Goal: Transaction & Acquisition: Purchase product/service

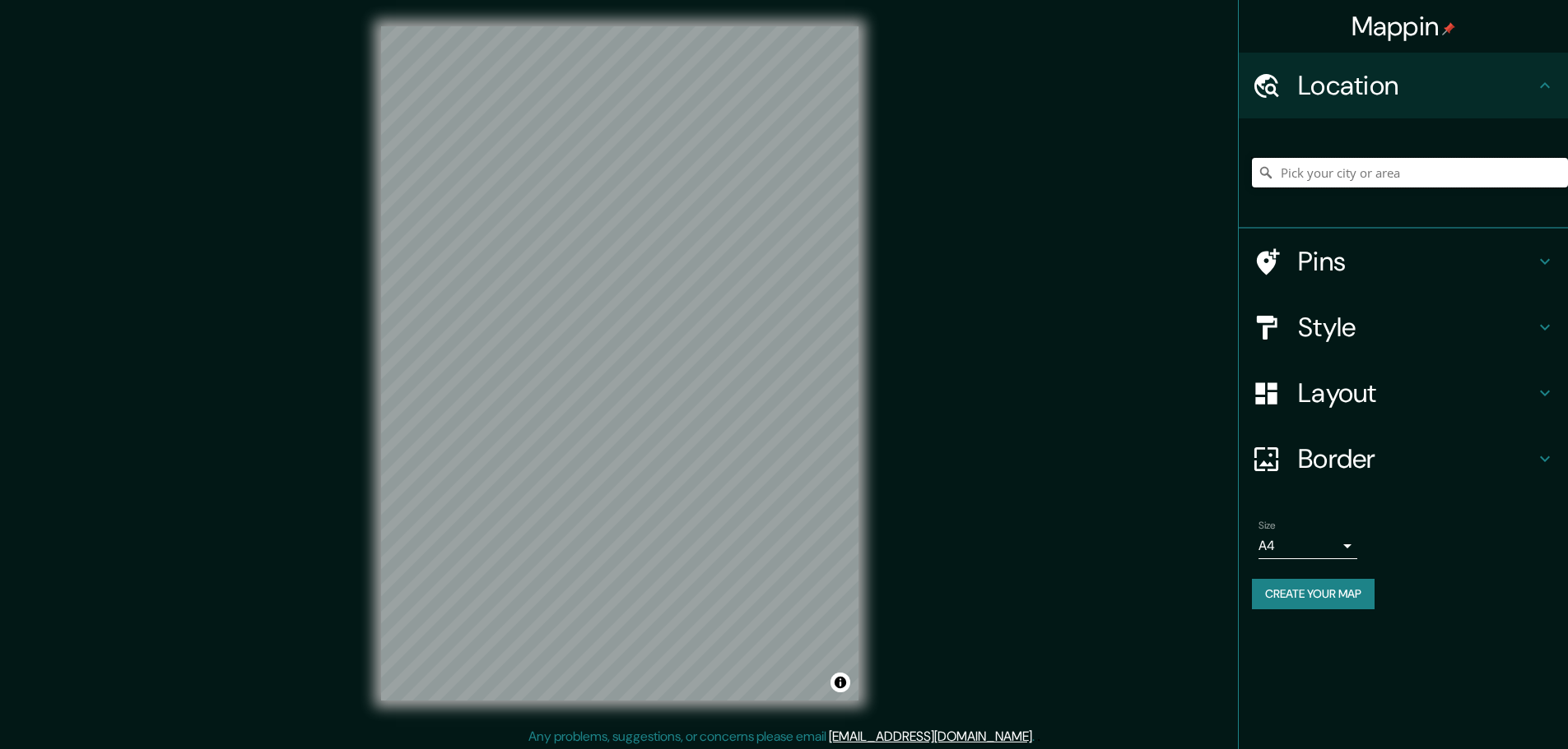
click at [1319, 166] on input "Pick your city or area" at bounding box center [1410, 173] width 316 height 29
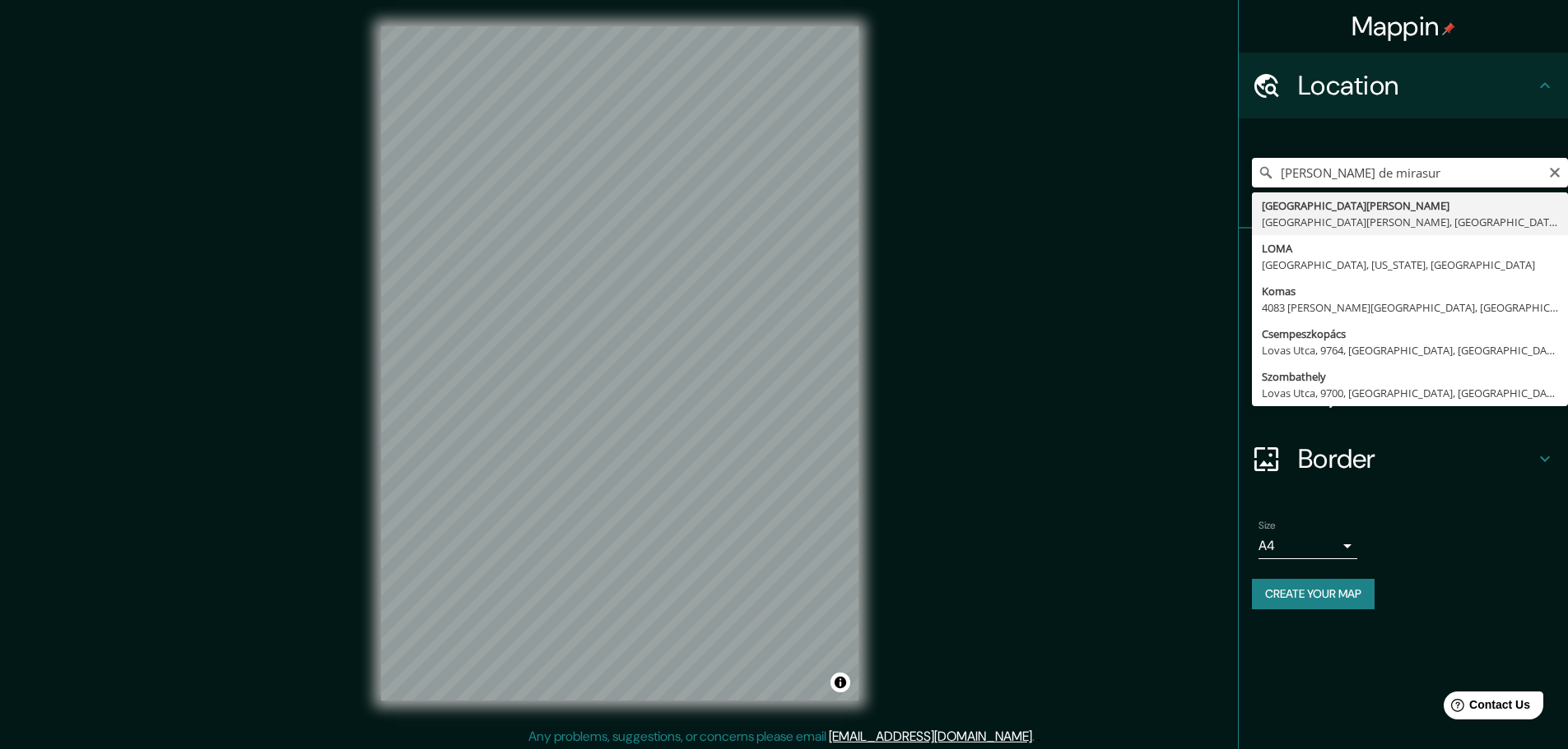
type input "Avenida Lomas De Mirasur, San Bernardo, Región Metropolitana de Santiago 805000…"
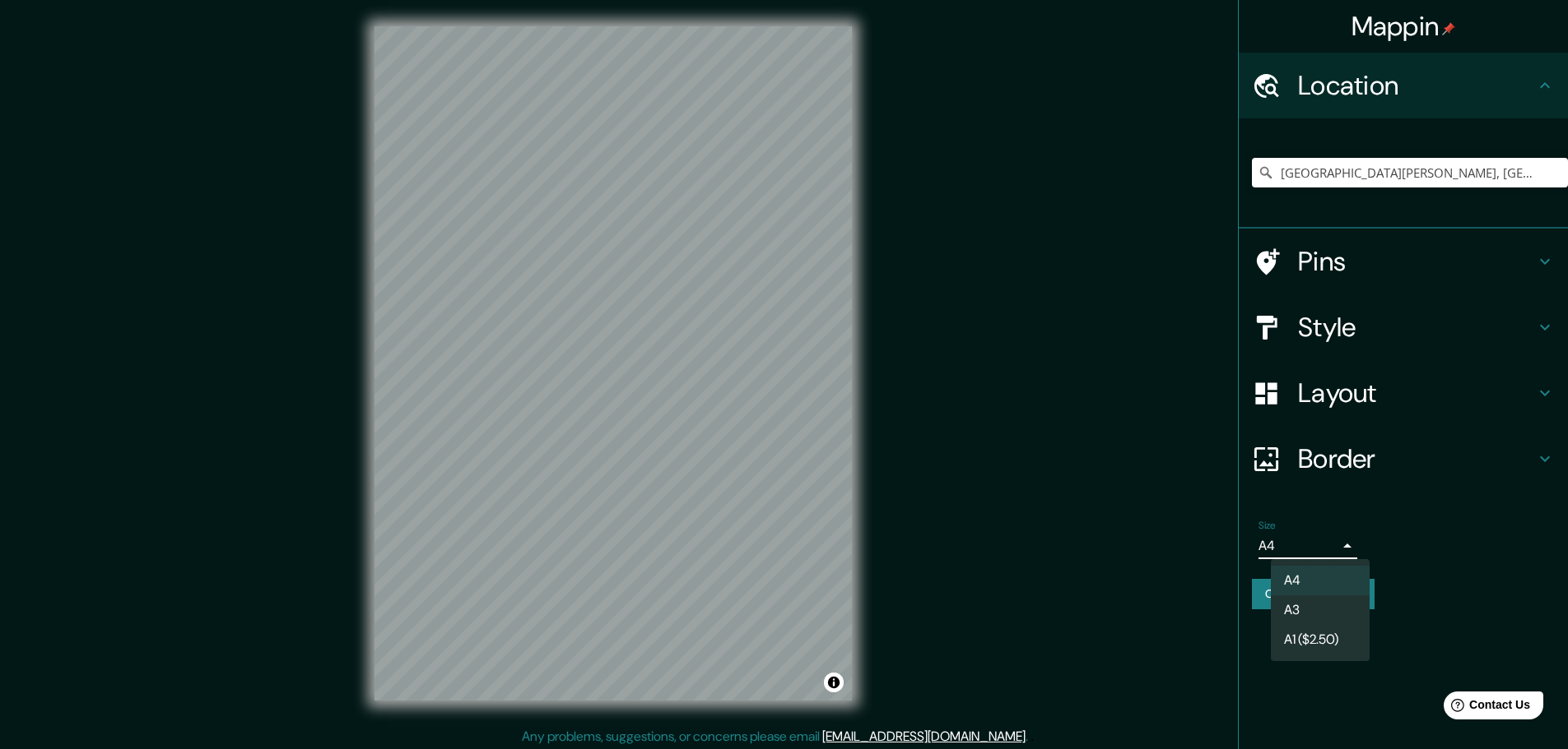
click at [1352, 544] on body "Mappin Location Avenida Lomas De Mirasur, San Bernardo, Región Metropolitana de…" at bounding box center [784, 374] width 1568 height 749
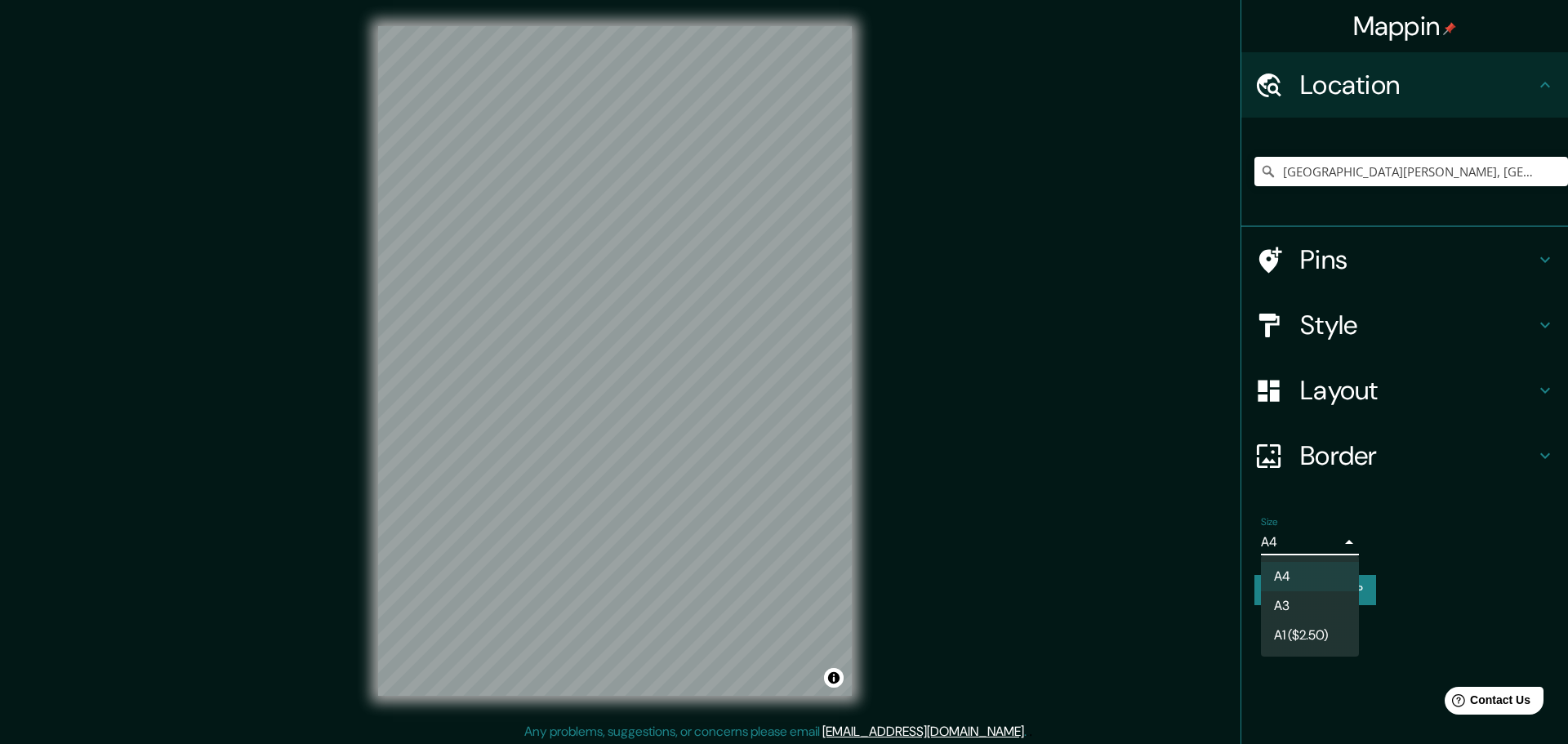
click at [1294, 607] on li "A3" at bounding box center [1310, 606] width 98 height 29
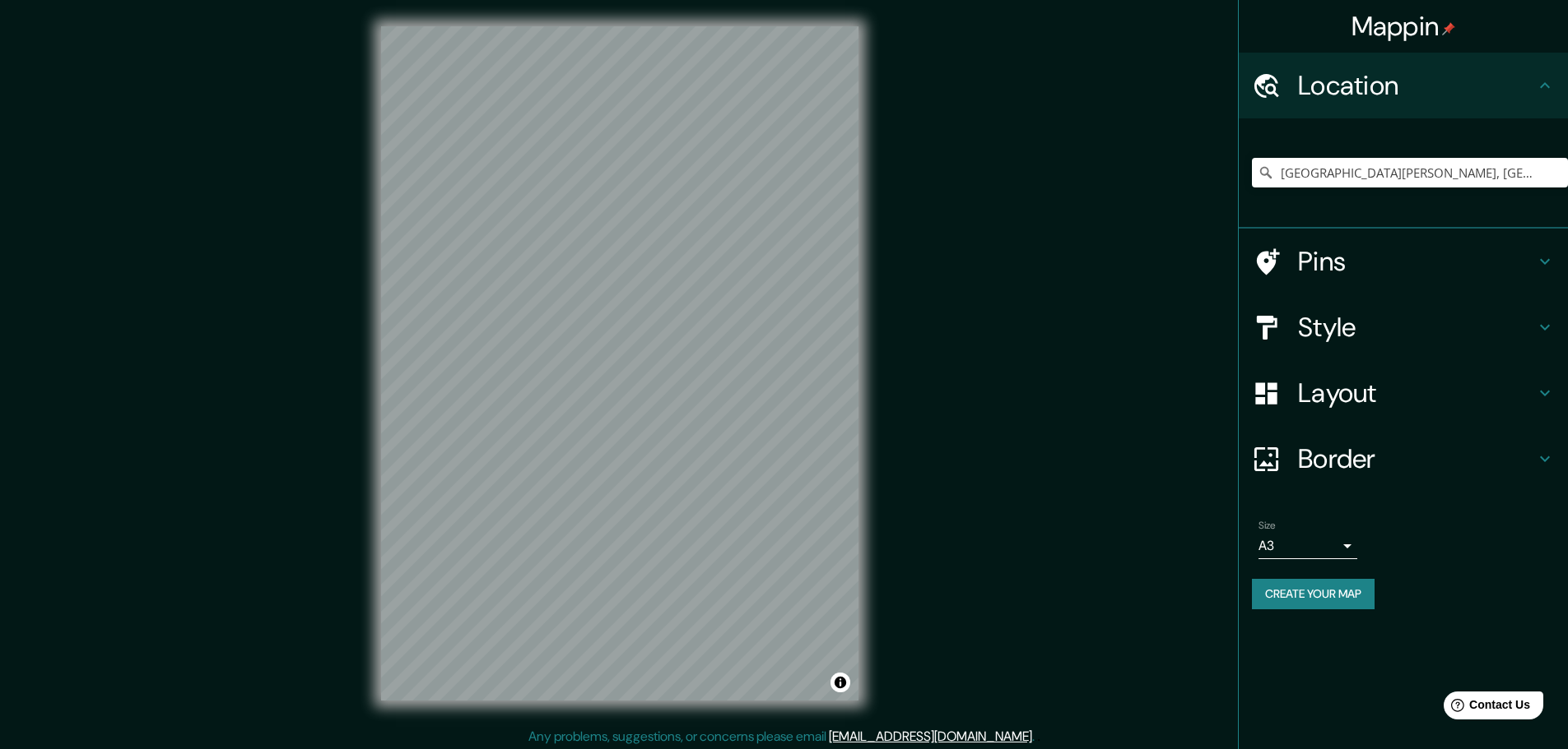
click at [1549, 329] on icon at bounding box center [1545, 327] width 20 height 20
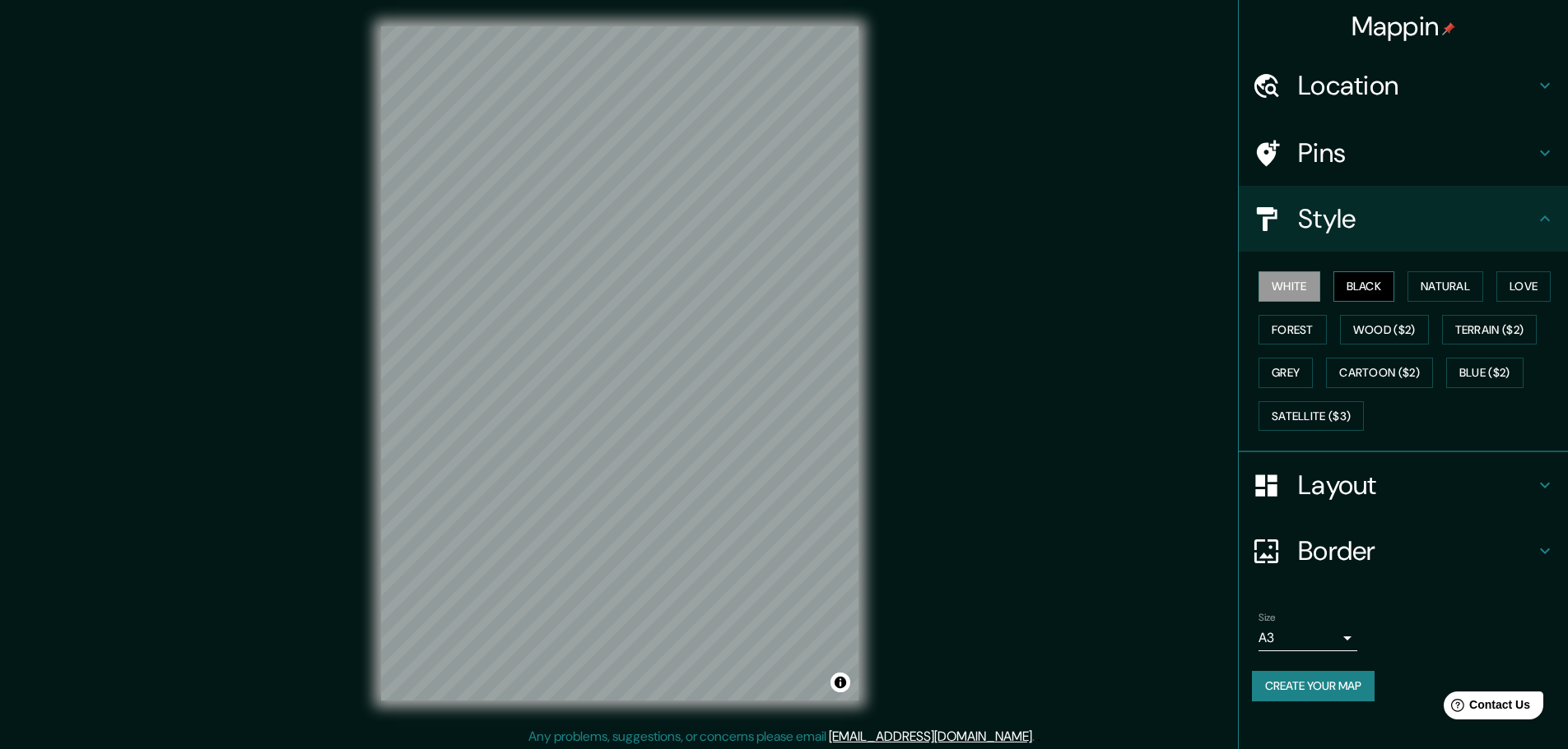
click at [1370, 284] on button "Black" at bounding box center [1363, 286] width 61 height 30
click at [1465, 287] on button "Natural" at bounding box center [1445, 286] width 76 height 30
click at [1540, 290] on button "Love" at bounding box center [1523, 286] width 54 height 30
click at [1293, 328] on button "Forest" at bounding box center [1292, 330] width 68 height 30
click at [1275, 369] on button "Grey" at bounding box center [1285, 373] width 54 height 30
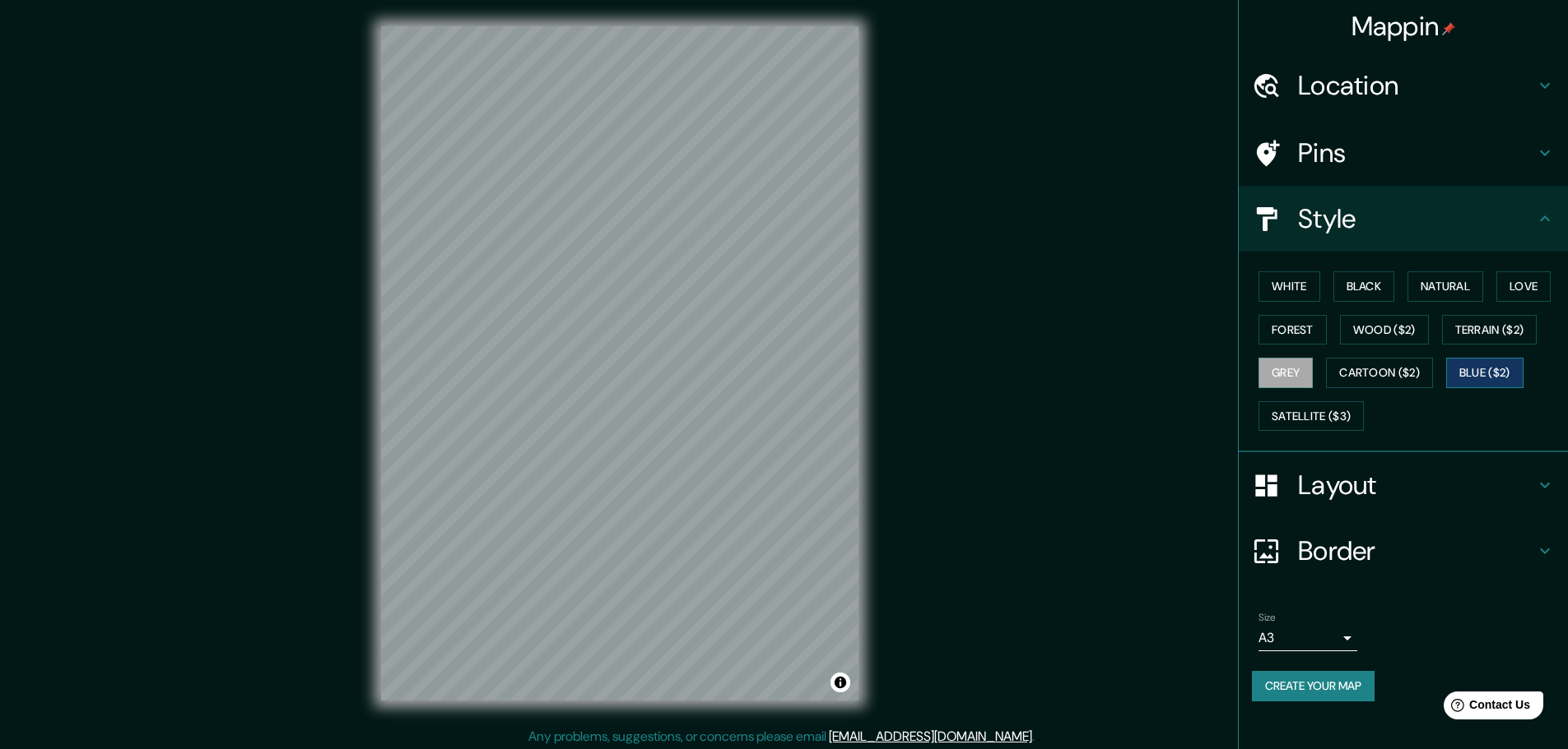
click at [1494, 370] on button "Blue ($2)" at bounding box center [1485, 373] width 78 height 30
click at [1285, 374] on button "Grey" at bounding box center [1285, 373] width 54 height 30
click at [1381, 293] on button "Black" at bounding box center [1363, 286] width 61 height 30
click at [1306, 290] on button "White" at bounding box center [1288, 286] width 61 height 30
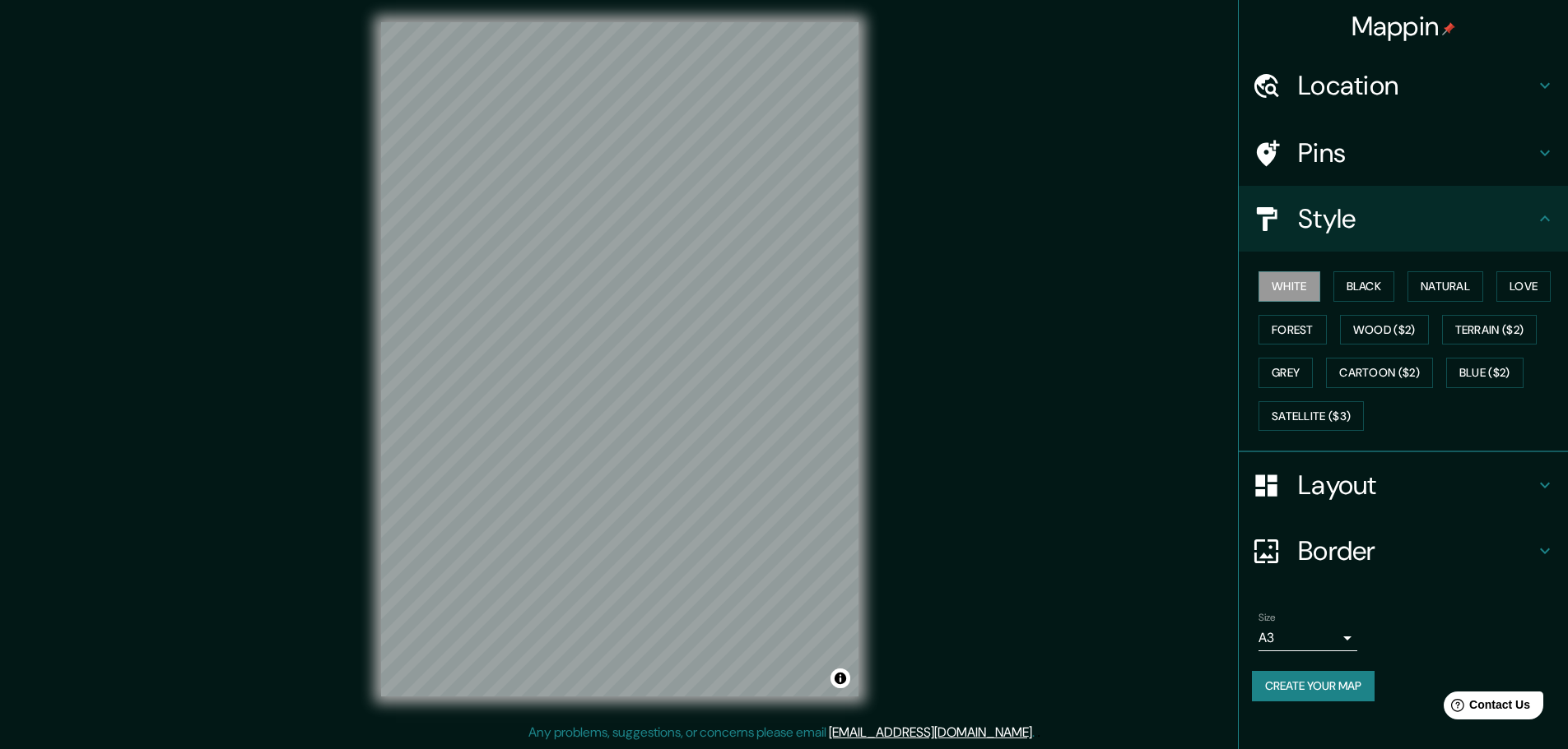
click at [1152, 237] on div "Mappin Location Avenida Lomas De Mirasur, San Bernardo, Región Metropolitana de…" at bounding box center [784, 372] width 1568 height 753
click at [1365, 278] on button "Black" at bounding box center [1363, 286] width 61 height 30
click at [1308, 290] on button "White" at bounding box center [1288, 286] width 61 height 30
click at [1513, 284] on button "Love" at bounding box center [1523, 286] width 54 height 30
click at [1315, 292] on button "White" at bounding box center [1288, 286] width 61 height 30
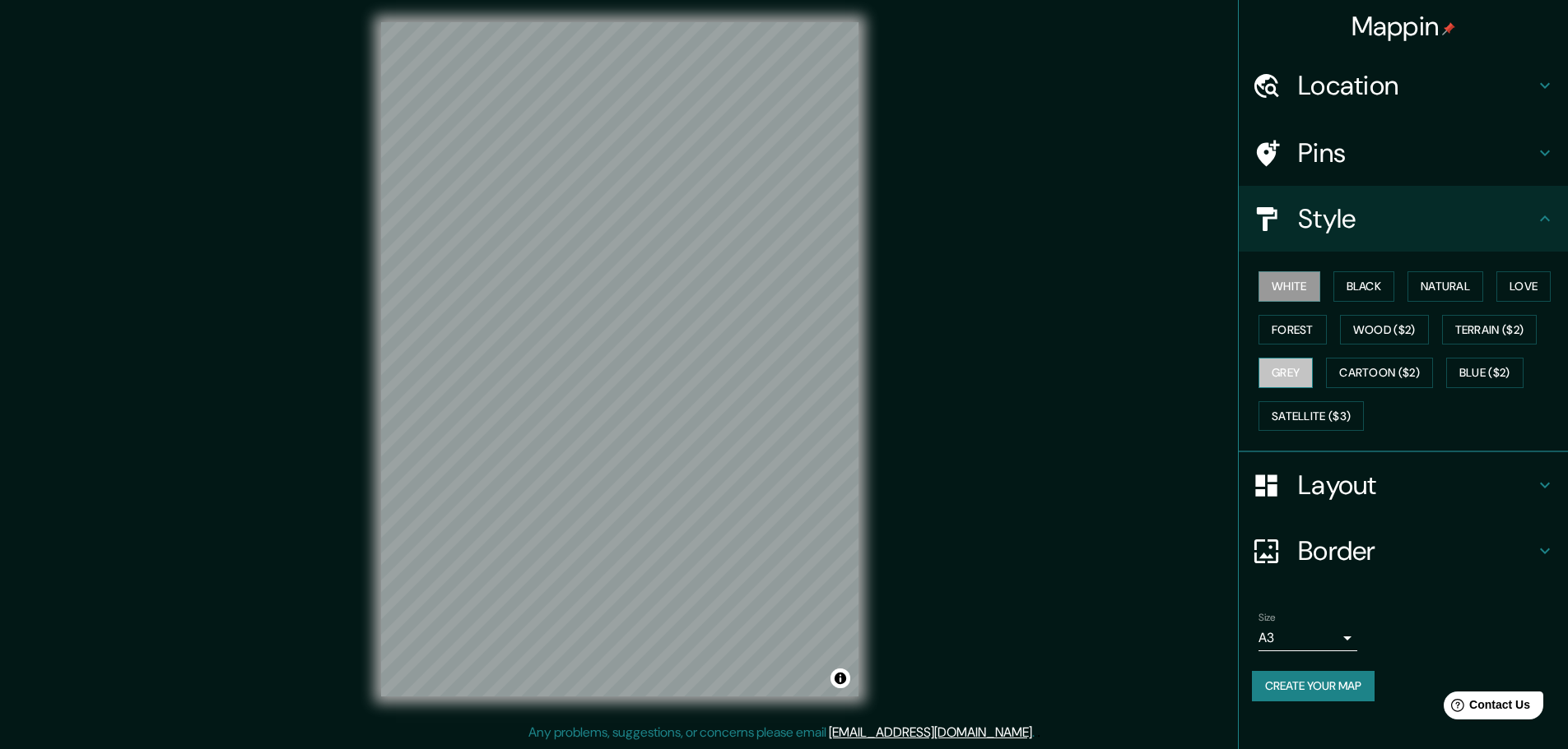
click at [1282, 376] on button "Grey" at bounding box center [1285, 373] width 54 height 30
click at [1364, 291] on button "Black" at bounding box center [1363, 286] width 61 height 30
click at [1294, 290] on button "White" at bounding box center [1288, 286] width 61 height 30
click at [1363, 278] on button "Black" at bounding box center [1363, 286] width 61 height 30
click at [1299, 293] on button "White" at bounding box center [1288, 286] width 61 height 30
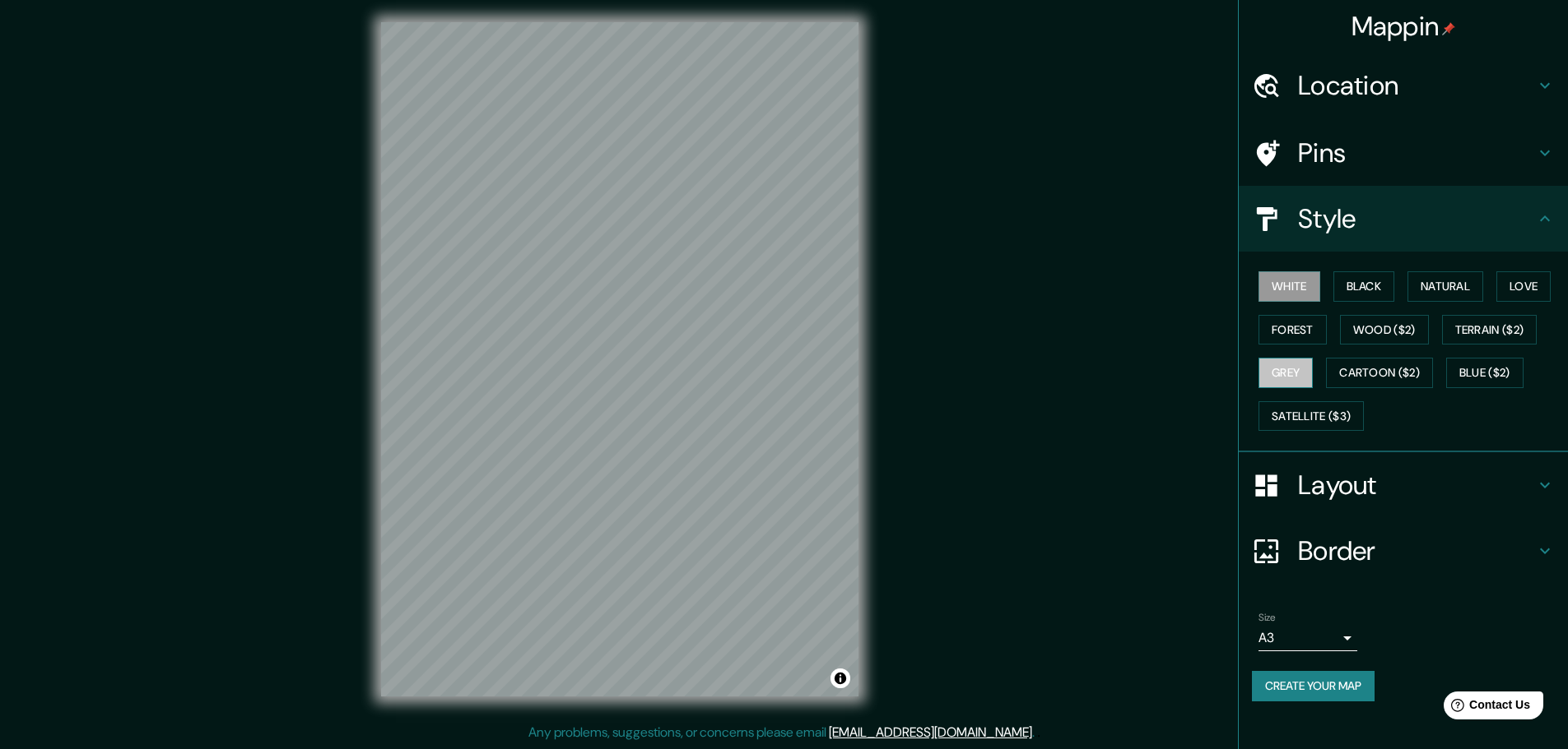
click at [1276, 374] on button "Grey" at bounding box center [1285, 373] width 54 height 30
click at [1307, 689] on button "Create your map" at bounding box center [1313, 686] width 123 height 30
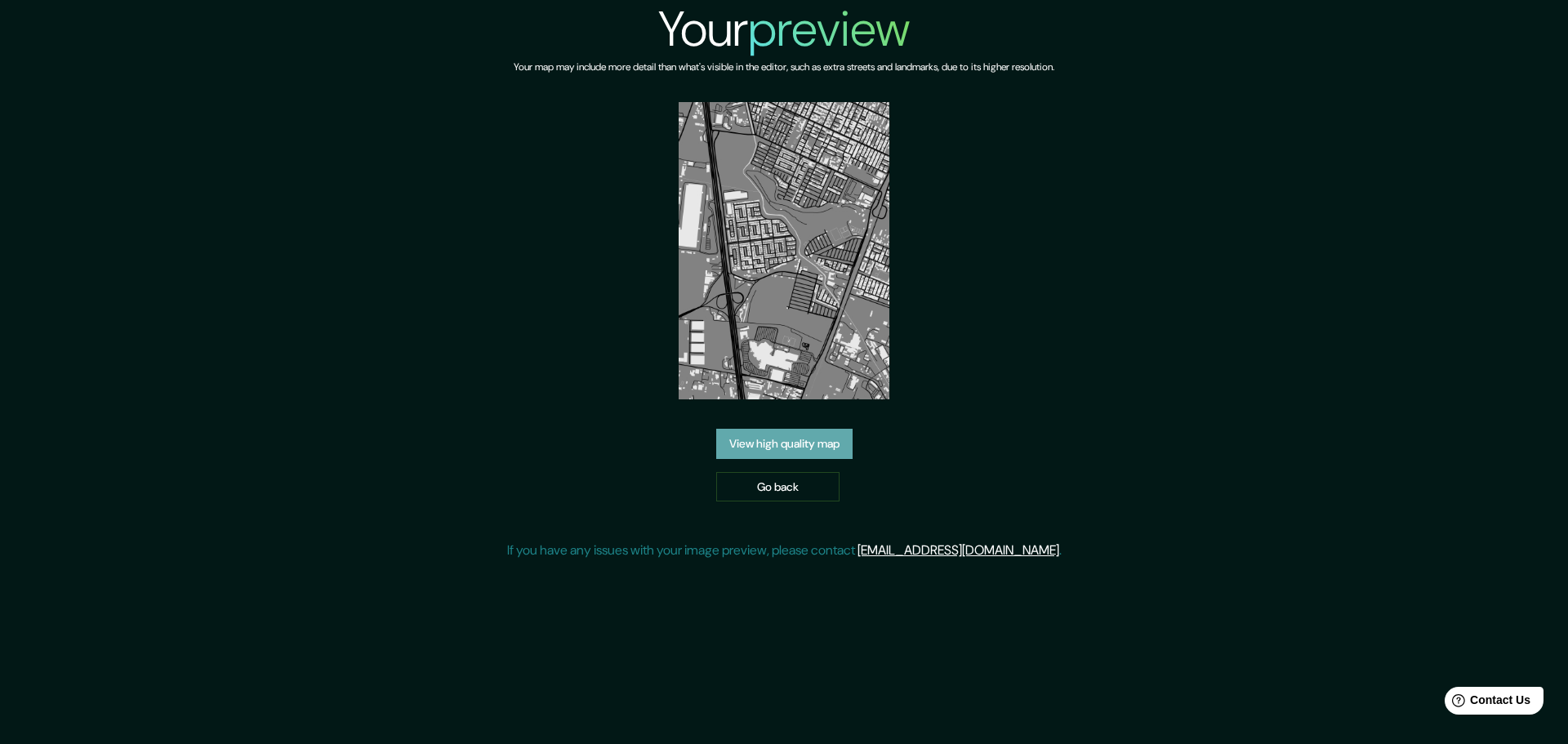
click at [808, 447] on link "View high quality map" at bounding box center [784, 443] width 136 height 30
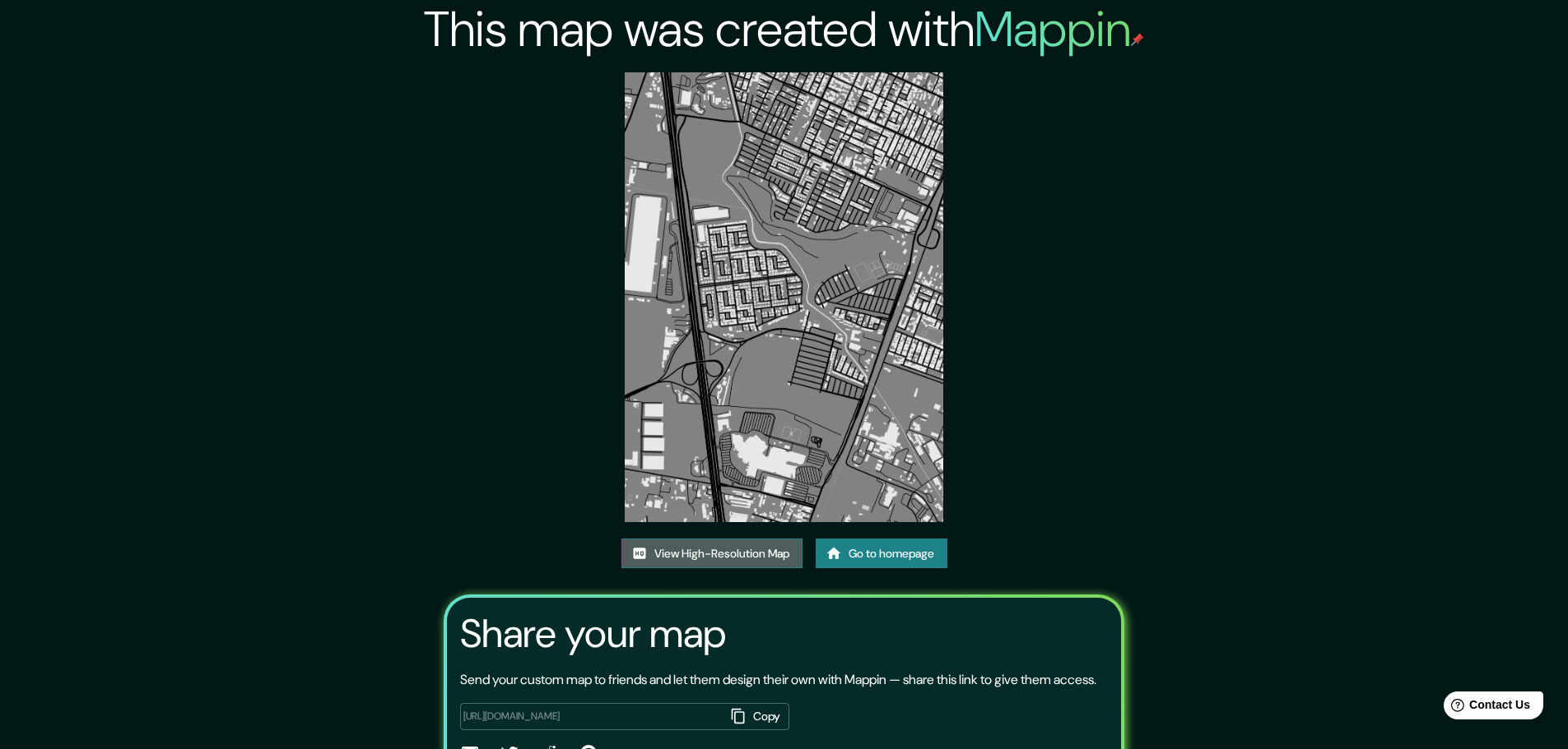
click at [682, 556] on link "View High-Resolution Map" at bounding box center [712, 553] width 181 height 30
